Goal: Obtain resource: Download file/media

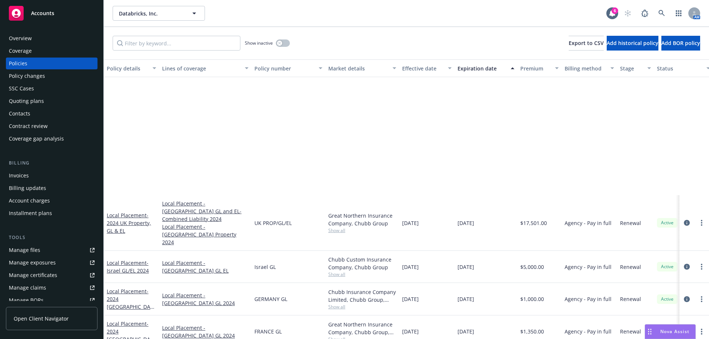
scroll to position [148, 0]
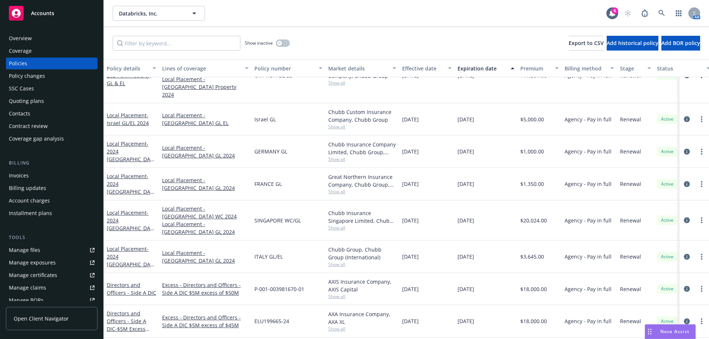
click at [675, 326] on div "Nova Assist" at bounding box center [670, 332] width 50 height 14
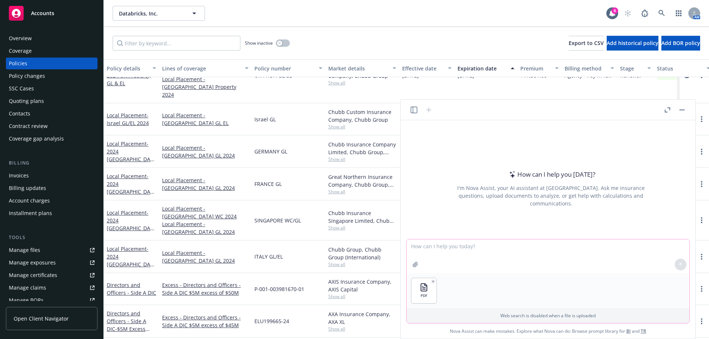
click at [416, 251] on textarea at bounding box center [547, 257] width 283 height 34
type textarea "Breakout the coverages in this policy"
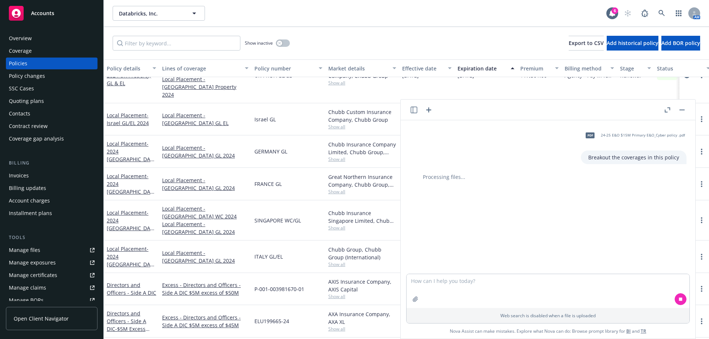
click at [666, 109] on icon "button" at bounding box center [668, 109] width 6 height 5
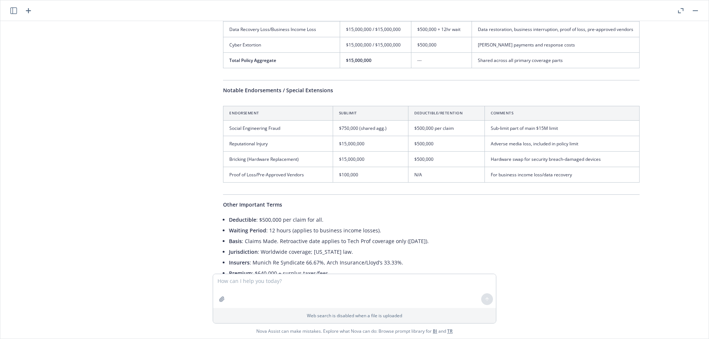
scroll to position [188, 0]
click at [250, 285] on textarea at bounding box center [354, 291] width 283 height 34
type textarea "does it include contingent business interruption"
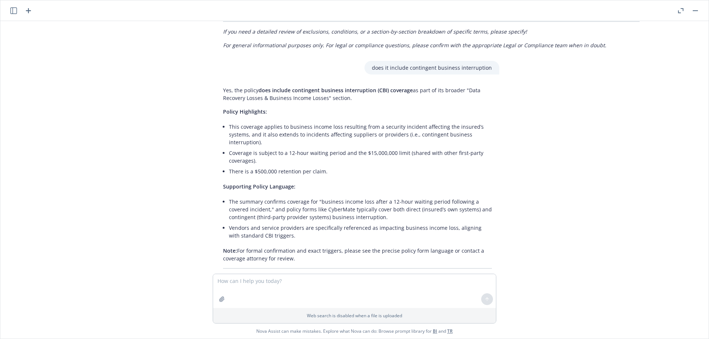
scroll to position [577, 0]
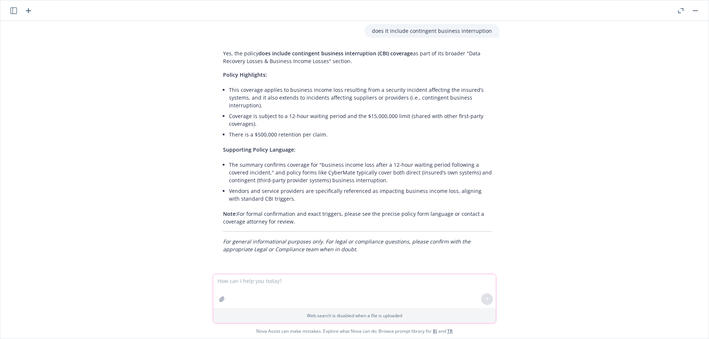
click at [296, 285] on textarea at bounding box center [354, 291] width 283 height 34
type textarea "What about business interruption from system failures"
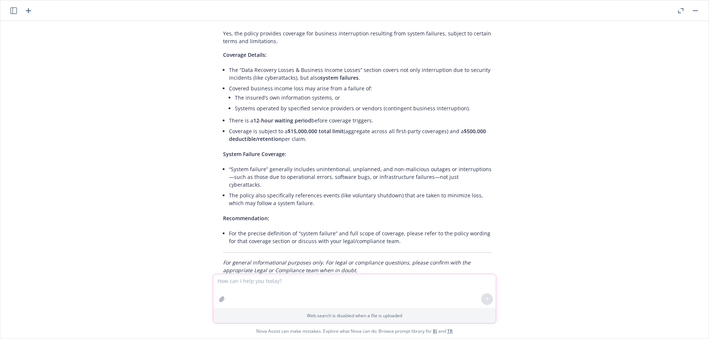
scroll to position [851, 0]
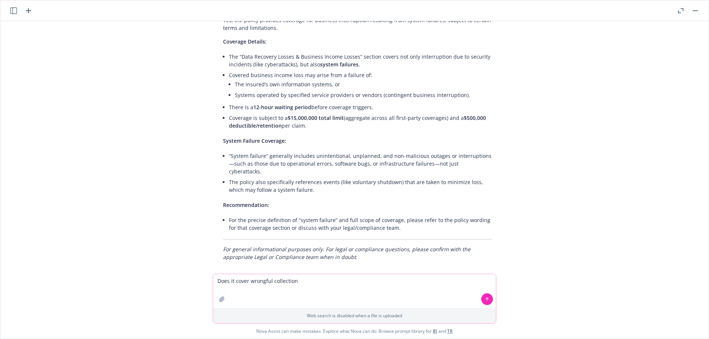
type textarea "Does it cover wrongful collection?"
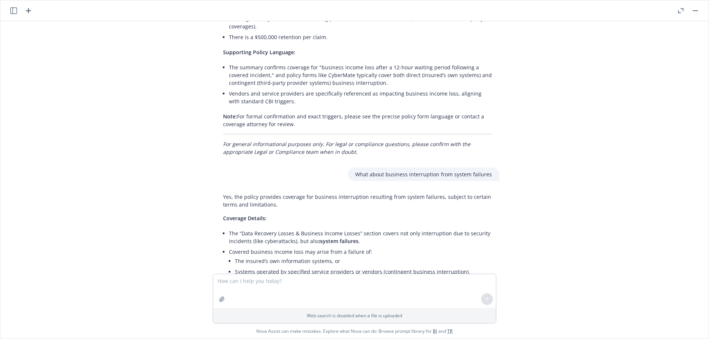
scroll to position [489, 0]
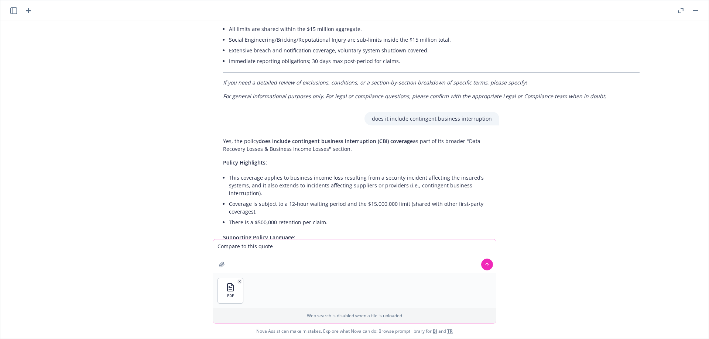
type textarea "Compare to this quote"
click at [487, 270] on button at bounding box center [487, 265] width 12 height 12
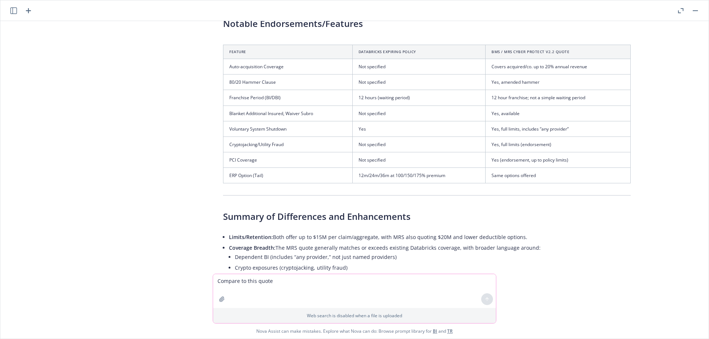
scroll to position [1853, 0]
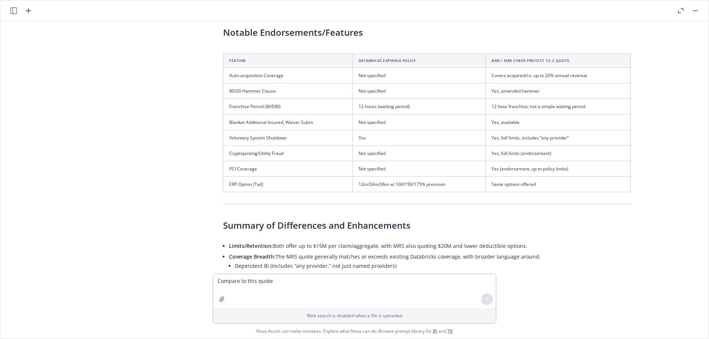
click at [255, 289] on textarea "Compare to this quote" at bounding box center [354, 291] width 283 height 34
click at [679, 11] on icon "button" at bounding box center [681, 10] width 6 height 5
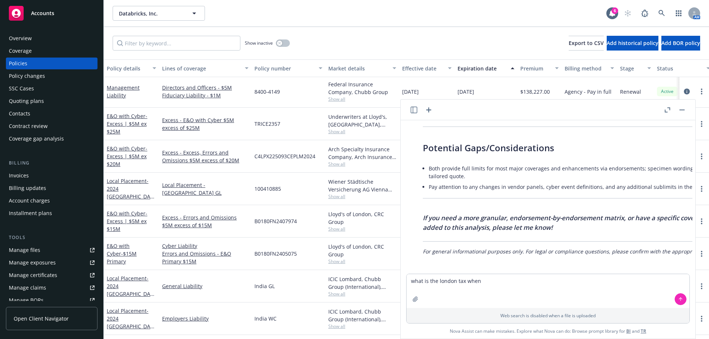
scroll to position [738, 0]
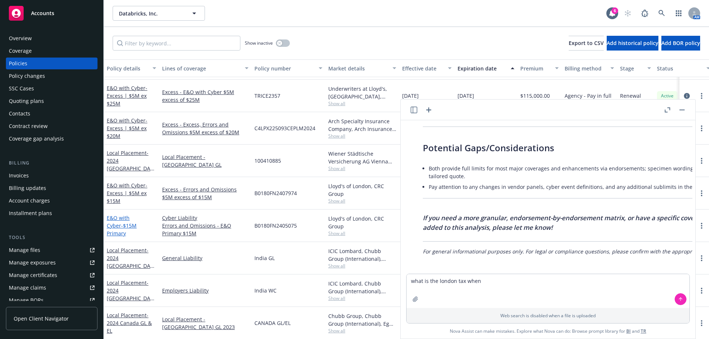
click at [127, 230] on span "- $15M Primary" at bounding box center [122, 229] width 30 height 15
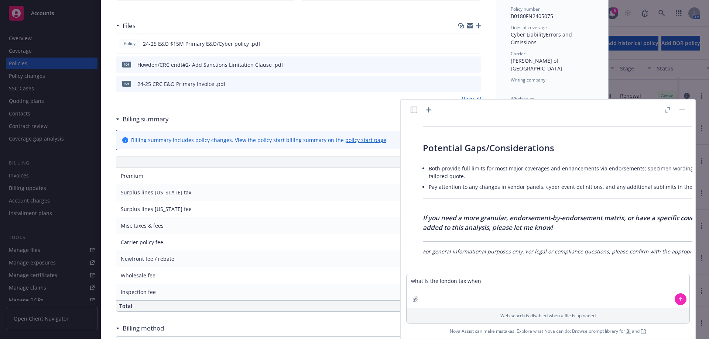
scroll to position [185, 0]
click at [460, 82] on icon "download file" at bounding box center [462, 83] width 6 height 6
click at [667, 106] on button "button" at bounding box center [667, 110] width 9 height 9
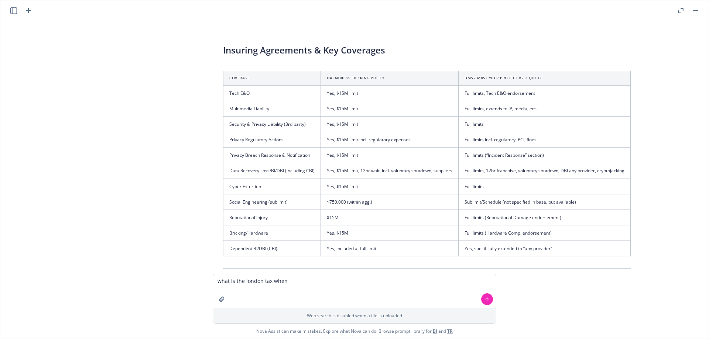
scroll to position [1631, 0]
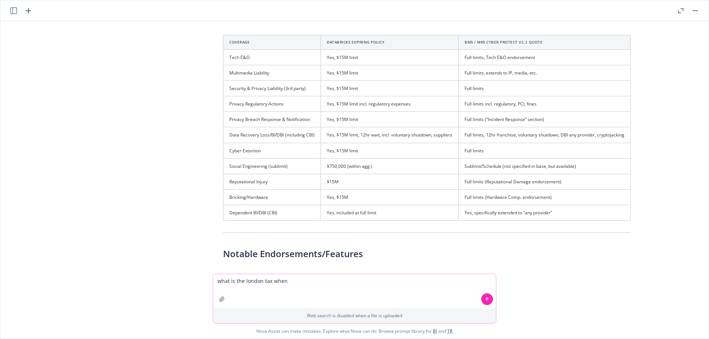
click at [312, 289] on textarea "what is the london tax when" at bounding box center [354, 291] width 283 height 34
click at [294, 283] on textarea "what is the london tax when" at bounding box center [354, 291] width 283 height 34
type textarea "Does bms option include system failure coverage on business interruption events"
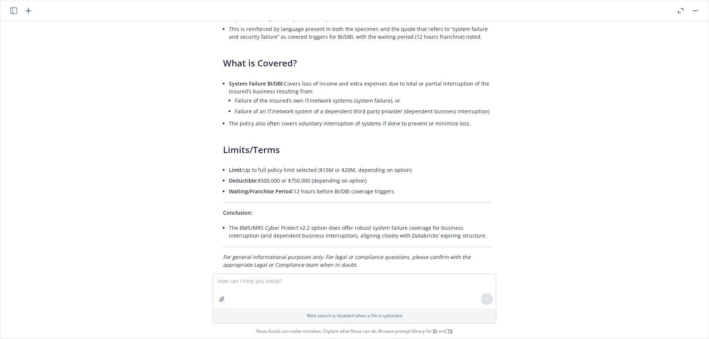
scroll to position [2445, 0]
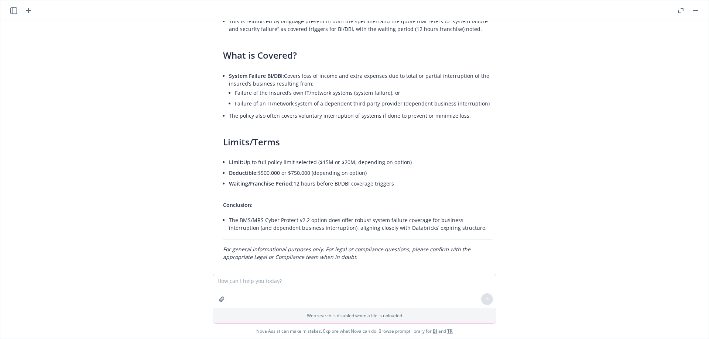
click at [233, 286] on textarea at bounding box center [354, 291] width 283 height 34
type textarea "does bms option include social engineering coverage"
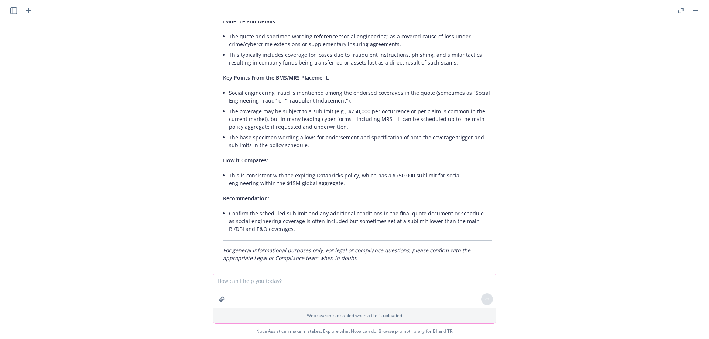
scroll to position [2741, 0]
type textarea "what is the limit for it"
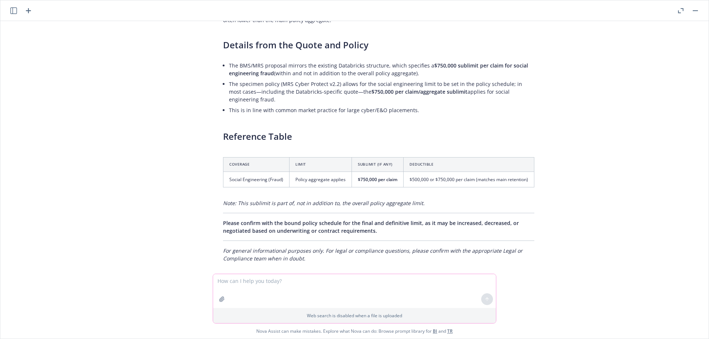
scroll to position [3032, 0]
click at [276, 285] on textarea at bounding box center [354, 291] width 283 height 34
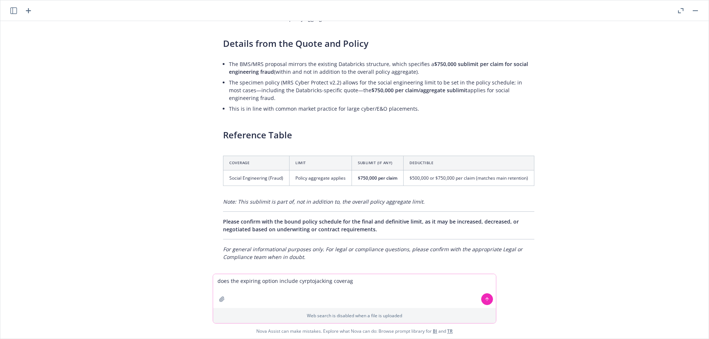
type textarea "does the expiring option include cyrptojacking coverage"
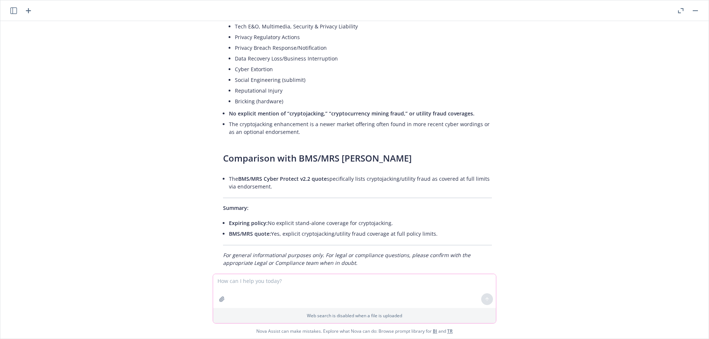
scroll to position [3384, 0]
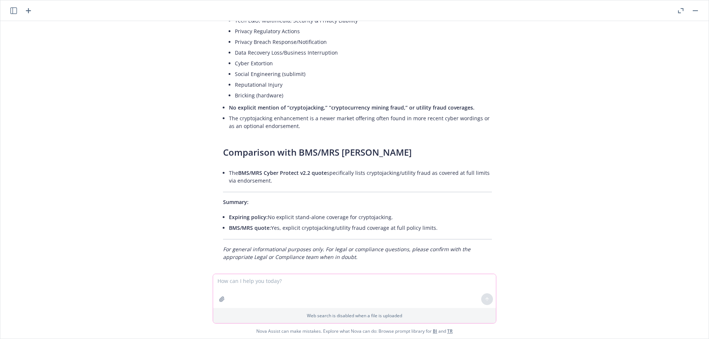
click at [244, 280] on textarea at bounding box center [354, 291] width 283 height 34
type textarea "compare wrongful collection coverage"
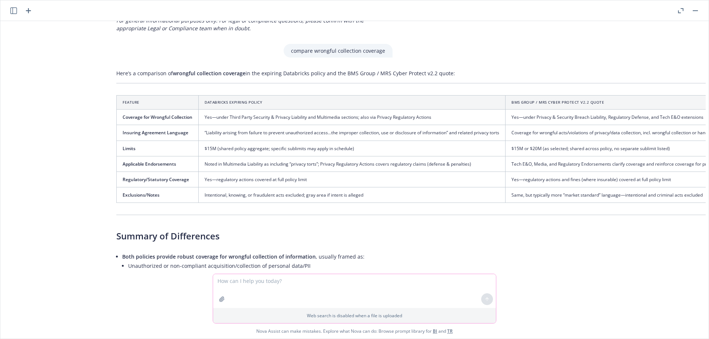
scroll to position [3723, 107]
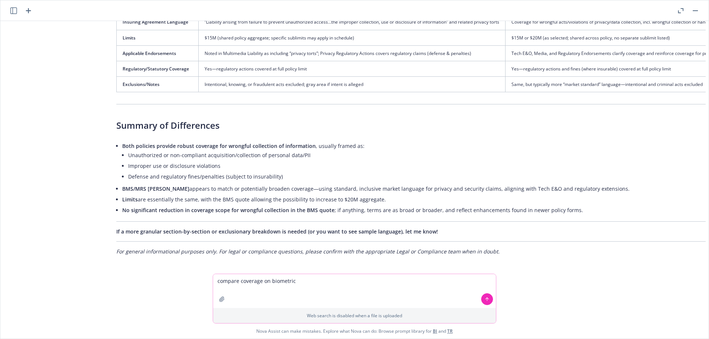
type textarea "compare coverage on biometrics"
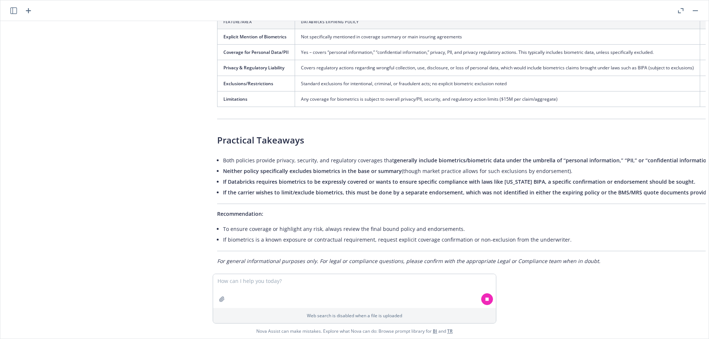
scroll to position [4037, 6]
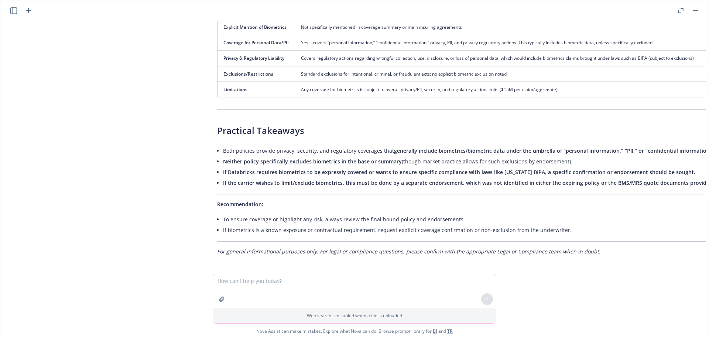
click at [276, 284] on textarea at bounding box center [354, 291] width 283 height 34
type textarea "This is a london quote for a U.s. company how do taxes work"
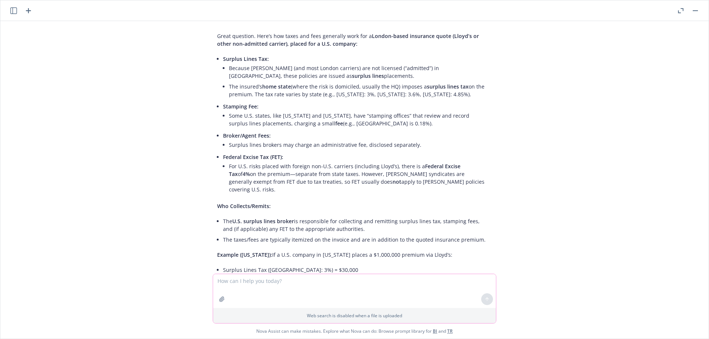
scroll to position [4556, 6]
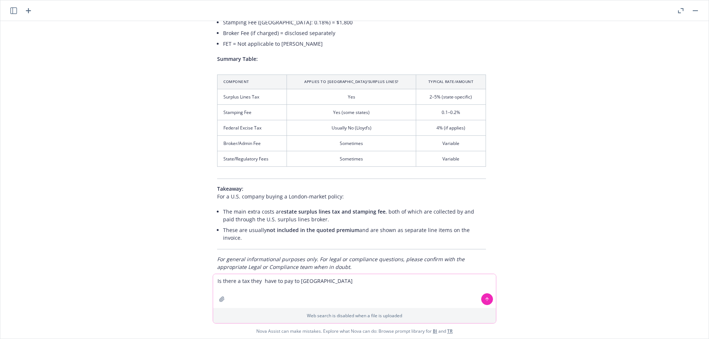
type textarea "Is there a tax they have to pay to [GEOGRAPHIC_DATA]"
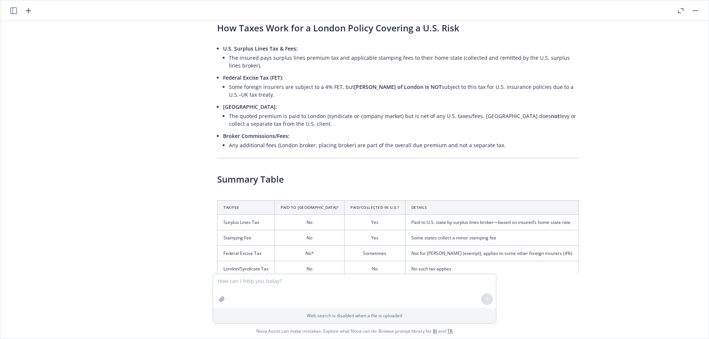
scroll to position [4962, 6]
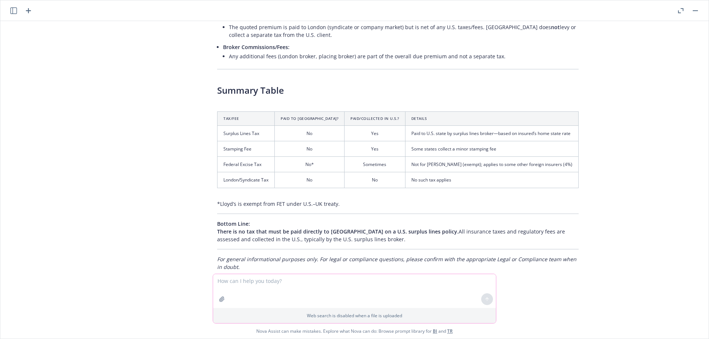
paste textarea "Munich Re (Lloyds) Arch Probitas Coalition Corona (Lloyds) RSUI Westfield Relm …"
type textarea "Munich Re (Lloyds) Arch Probitas Coalition Corona (Lloyds) RSUI Westfield Relm …"
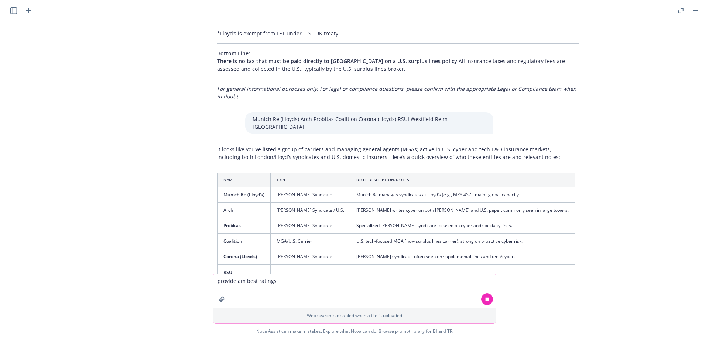
scroll to position [5148, 6]
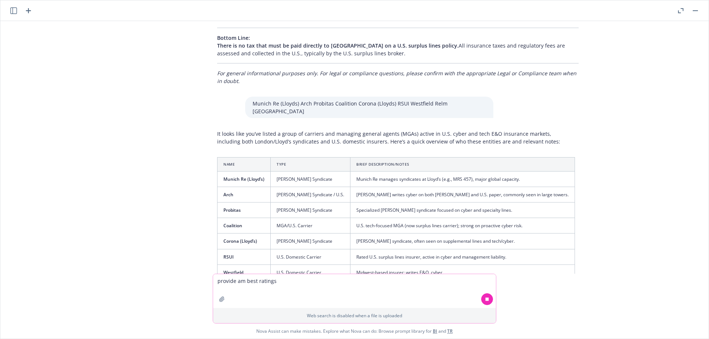
type textarea "provide am best ratings"
click at [486, 302] on button at bounding box center [487, 300] width 12 height 12
click at [488, 300] on icon at bounding box center [486, 299] width 5 height 5
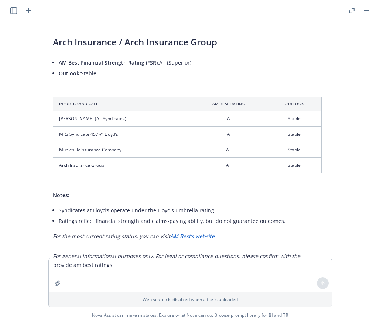
scroll to position [5586, 6]
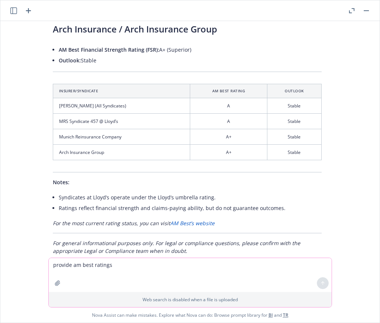
click at [111, 271] on textarea "provide am best ratings" at bounding box center [190, 275] width 283 height 34
type textarea "Provide ambest ratings for all other carriers mentioned"
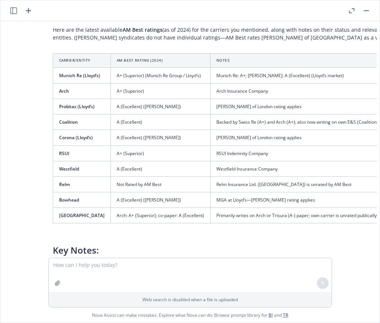
scroll to position [5844, 6]
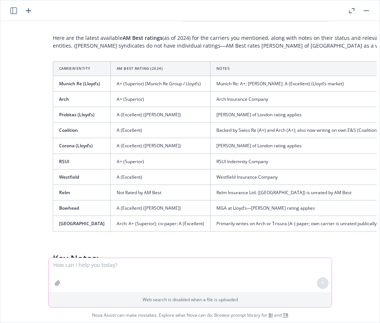
click at [95, 269] on textarea at bounding box center [190, 275] width 283 height 34
type textarea "what is relms am best rating"
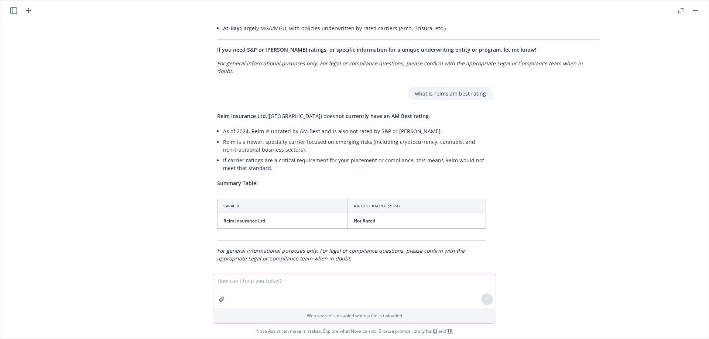
scroll to position [6126, 6]
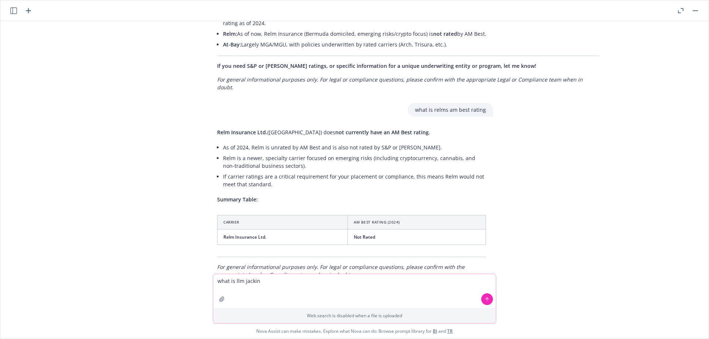
type textarea "what is llm jacking"
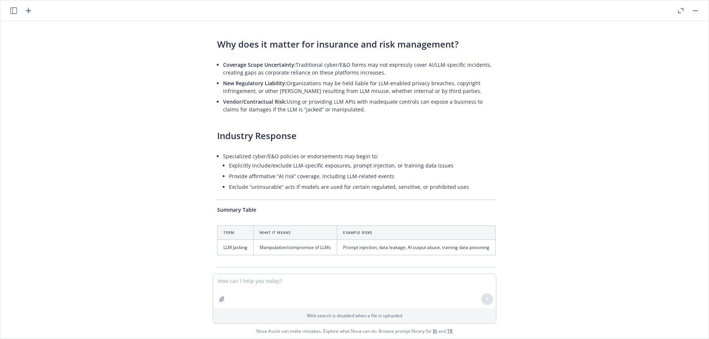
scroll to position [6644, 6]
